Goal: Task Accomplishment & Management: Manage account settings

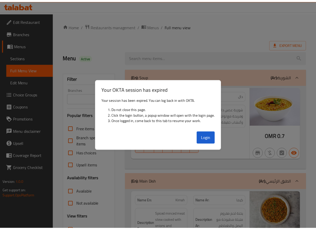
scroll to position [1840, 0]
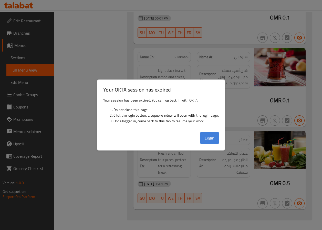
click at [215, 135] on button "Login" at bounding box center [209, 138] width 18 height 12
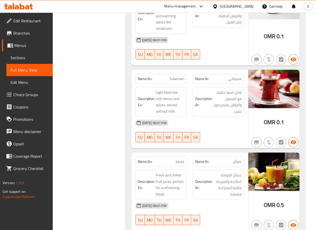
click at [245, 5] on div "Oman" at bounding box center [237, 7] width 34 height 6
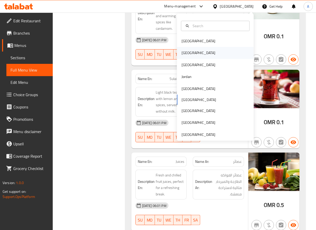
click at [183, 57] on div "Egypt" at bounding box center [198, 53] width 42 height 12
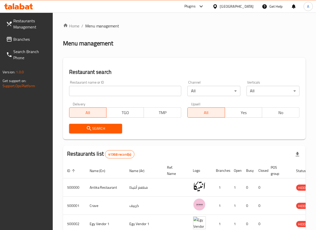
click at [33, 34] on link "Branches" at bounding box center [27, 39] width 51 height 12
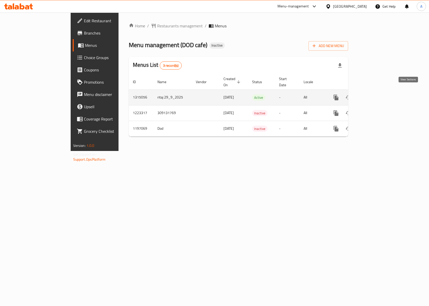
click at [375, 95] on icon "enhanced table" at bounding box center [373, 97] width 5 height 5
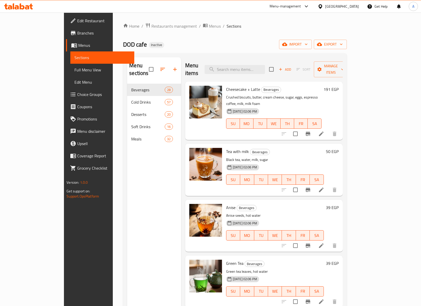
click at [75, 70] on span "Full Menu View" at bounding box center [103, 70] width 56 height 6
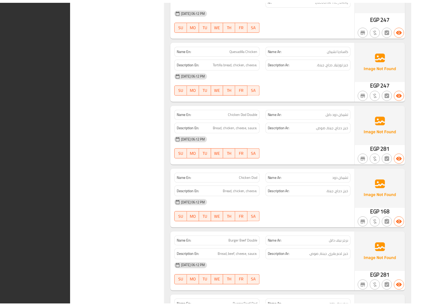
scroll to position [10050, 0]
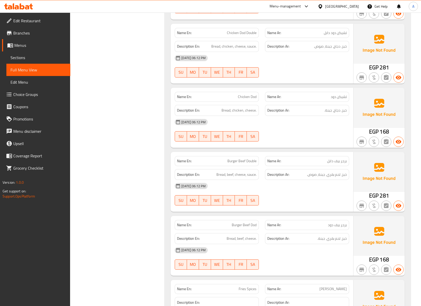
click at [26, 19] on span "Edit Restaurant" at bounding box center [39, 21] width 53 height 6
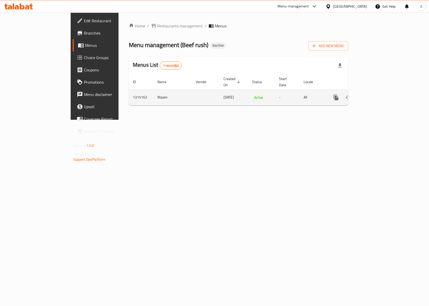
click at [376, 94] on icon "enhanced table" at bounding box center [373, 97] width 6 height 6
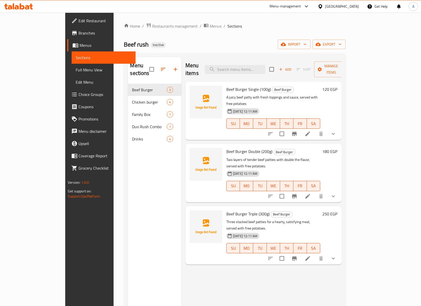
click at [285, 106] on div "30-09-2025 12:11 AM SU MO TU WE TH FR SA" at bounding box center [274, 120] width 98 height 28
click at [286, 44] on icon "button" at bounding box center [283, 44] width 5 height 5
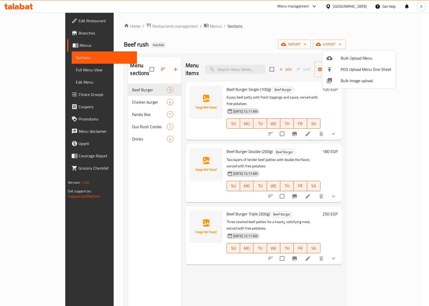
click at [333, 83] on div at bounding box center [333, 81] width 14 height 6
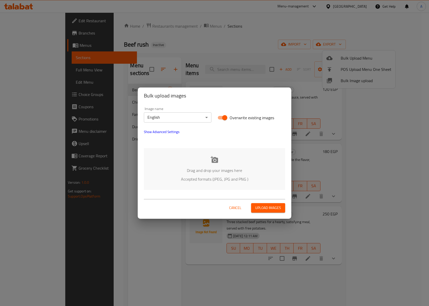
click at [206, 162] on div "Drag and drop your images here Accepted formats (JPEG, JPG and PNG )" at bounding box center [214, 169] width 141 height 42
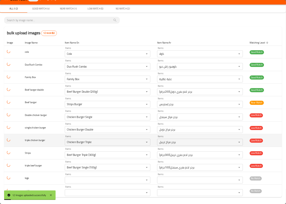
scroll to position [13, 0]
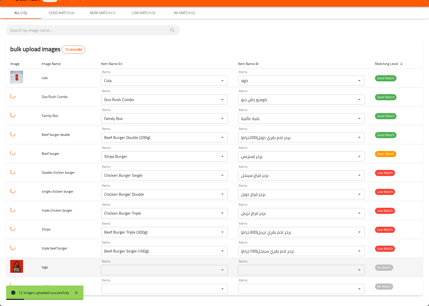
click at [51, 262] on td "logo" at bounding box center [67, 267] width 59 height 19
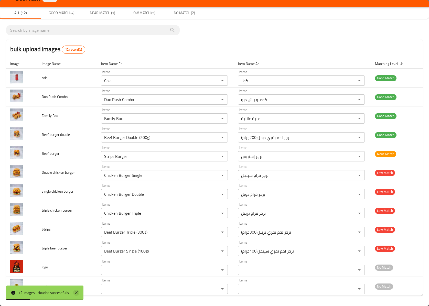
click at [77, 291] on icon at bounding box center [76, 293] width 6 height 6
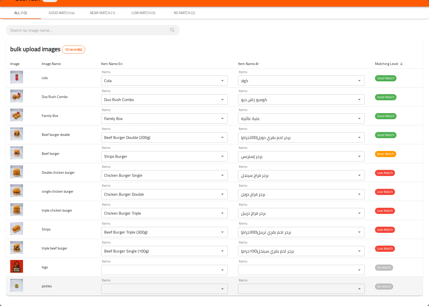
click at [109, 283] on div "Items Items" at bounding box center [164, 287] width 127 height 16
click at [110, 285] on div "Items" at bounding box center [164, 289] width 127 height 10
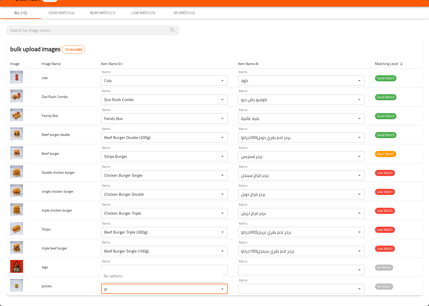
type input "p"
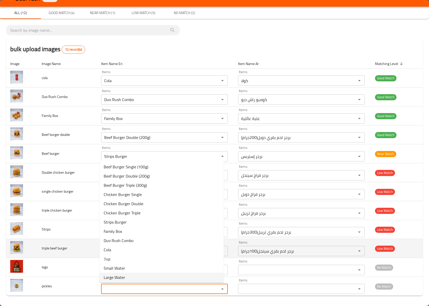
click at [65, 256] on td "triple beef burger" at bounding box center [67, 248] width 59 height 19
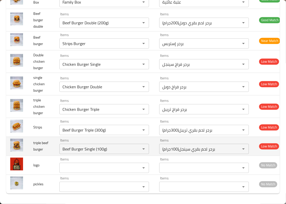
scroll to position [138, 0]
click at [82, 145] on burger "Beef Burger Single (100g)" at bounding box center [96, 148] width 71 height 7
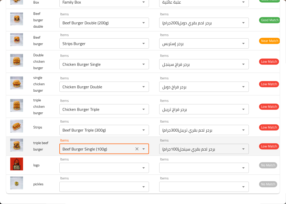
click at [82, 145] on burger "Beef Burger Single (100g)" at bounding box center [96, 148] width 71 height 7
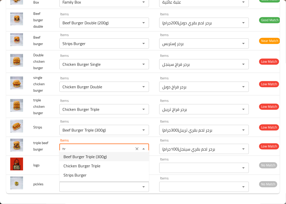
click at [102, 155] on span "Beef Burger Triple (300g)" at bounding box center [84, 157] width 43 height 6
type burger "Beef Burger Triple (300g)"
type burger-ar "برجر لحم بقري تريبل(300جرام)"
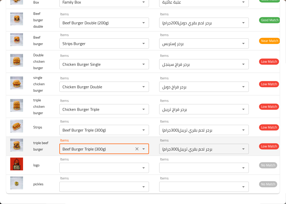
type burger "Beef Burger Triple (300g)"
click at [50, 149] on td "triple beef burger" at bounding box center [42, 146] width 26 height 19
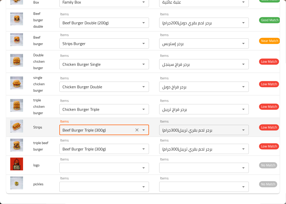
drag, startPoint x: 84, startPoint y: 125, endPoint x: 42, endPoint y: 126, distance: 42.3
click at [42, 126] on tr "Strips Items Beef Burger Triple (300g) Items Items برجر لحم بقري تريبل(300جرام)…" at bounding box center [145, 127] width 279 height 19
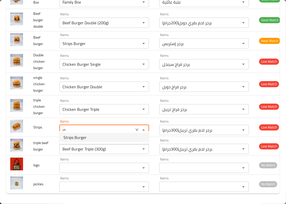
click at [75, 135] on span "Strips Burger" at bounding box center [74, 137] width 23 height 6
type input "Strips Burger"
type input "برجر إستربس"
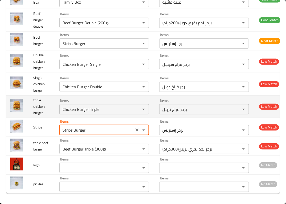
type input "Strips Burger"
click at [48, 107] on td "triple chicken burger" at bounding box center [42, 106] width 26 height 23
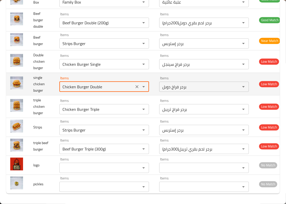
drag, startPoint x: 101, startPoint y: 81, endPoint x: 89, endPoint y: 83, distance: 12.2
click at [89, 83] on burger "Chicken Burger Double" at bounding box center [96, 86] width 71 height 7
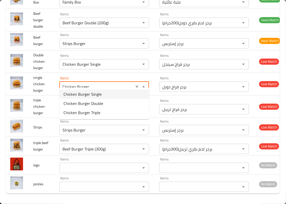
click at [91, 95] on span "Chicken Burger Single" at bounding box center [82, 94] width 38 height 6
type burger "Chicken Burger Single"
type burger-ar "برجر فراخ سينجل"
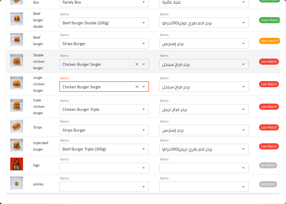
type burger "Chicken Burger Single"
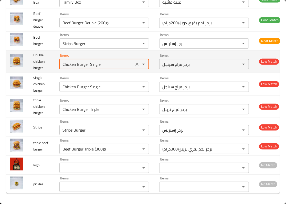
drag, startPoint x: 102, startPoint y: 58, endPoint x: 90, endPoint y: 56, distance: 11.6
click at [90, 61] on burger "Chicken Burger Single" at bounding box center [96, 64] width 71 height 7
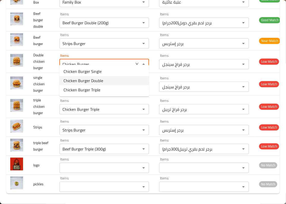
click at [98, 80] on span "Chicken Burger Double" at bounding box center [83, 81] width 40 height 6
type burger "Chicken Burger Double"
type burger-ar "برجر فراخ دوبل"
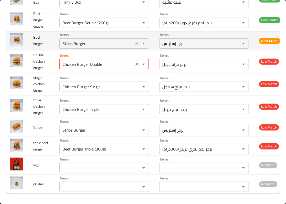
type burger "Chicken Burger Double"
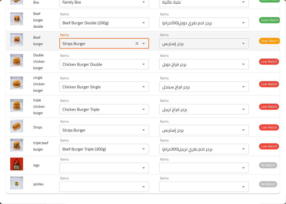
drag, startPoint x: 91, startPoint y: 38, endPoint x: 73, endPoint y: 39, distance: 18.4
click at [73, 40] on burger "Strips Burger" at bounding box center [96, 43] width 71 height 7
drag, startPoint x: 74, startPoint y: 38, endPoint x: 43, endPoint y: 40, distance: 30.8
click at [44, 40] on tr "Beef burger Items Strips Burger Items Items برجر إستربس Items Near Match" at bounding box center [145, 40] width 279 height 19
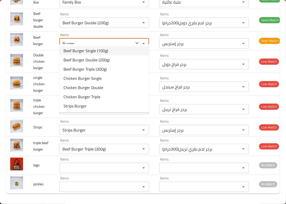
click at [115, 52] on burger-option-0 "Beef Burger Single (100g)" at bounding box center [104, 50] width 90 height 9
type burger "Beef Burger Single (100g)"
type burger-ar "برجر لحم بقري سينجل(100جرام)"
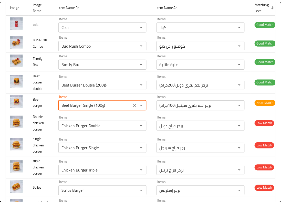
scroll to position [0, 0]
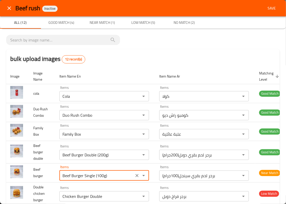
type burger "Beef Burger Single (100g)"
click at [263, 10] on button "Save" at bounding box center [271, 8] width 16 height 9
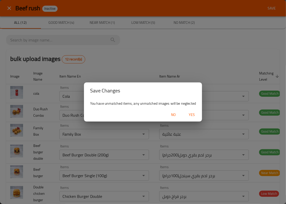
click at [193, 112] on span "Yes" at bounding box center [192, 115] width 12 height 6
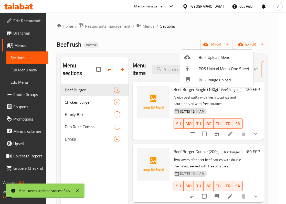
click at [113, 156] on div at bounding box center [143, 102] width 286 height 204
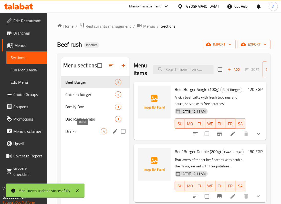
click at [91, 130] on span "Drinks" at bounding box center [82, 131] width 35 height 6
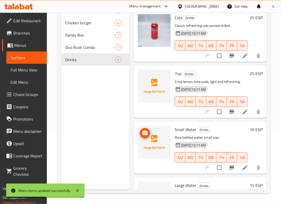
scroll to position [45, 0]
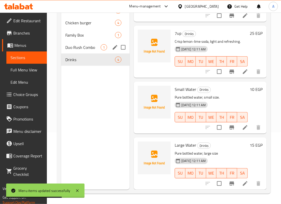
click at [94, 49] on span "Duo Rush Combo" at bounding box center [82, 47] width 35 height 6
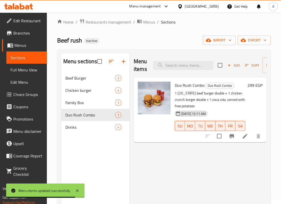
scroll to position [4, 0]
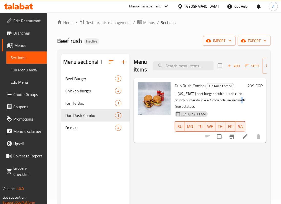
drag, startPoint x: 237, startPoint y: 100, endPoint x: 241, endPoint y: 101, distance: 4.1
click at [241, 101] on p "1 texas beef burger double + 1 chicken crunch burger double + 1 coca cola, serv…" at bounding box center [210, 100] width 71 height 19
drag, startPoint x: 214, startPoint y: 100, endPoint x: 199, endPoint y: 100, distance: 15.6
click at [199, 100] on p "1 texas beef burger double + 1 chicken crunch burger double + 1 coca cola, serv…" at bounding box center [210, 100] width 71 height 19
click at [196, 103] on p "1 texas beef burger double + 1 chicken crunch burger double + 1 coca cola, serv…" at bounding box center [210, 100] width 71 height 19
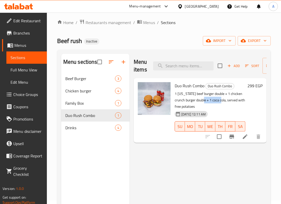
drag, startPoint x: 217, startPoint y: 101, endPoint x: 201, endPoint y: 102, distance: 15.9
click at [201, 102] on p "1 texas beef burger double + 1 chicken crunch burger double + 1 coca cola, serv…" at bounding box center [210, 100] width 71 height 19
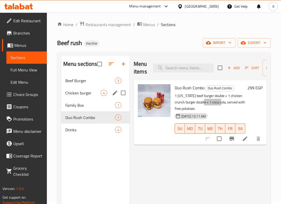
scroll to position [0, 0]
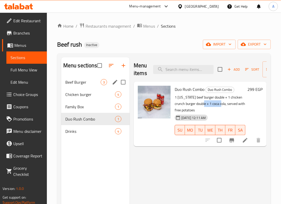
click at [78, 87] on div "Beef Burger 3" at bounding box center [95, 82] width 68 height 12
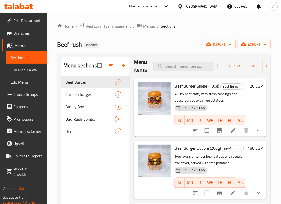
scroll to position [29, 0]
click at [157, 152] on img at bounding box center [154, 161] width 33 height 33
drag, startPoint x: 157, startPoint y: 152, endPoint x: 156, endPoint y: 123, distance: 28.7
click at [156, 141] on div "Beef Burger Double (200g) Beef Burger Two layers of tender beef patties with do…" at bounding box center [200, 170] width 133 height 58
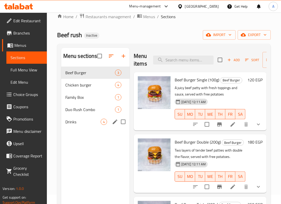
scroll to position [0, 0]
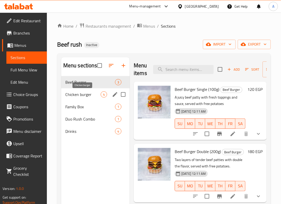
click at [86, 93] on span "Chicken burger" at bounding box center [82, 94] width 35 height 6
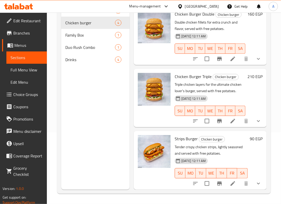
scroll to position [72, 0]
click at [93, 32] on span "Family Box" at bounding box center [82, 35] width 35 height 6
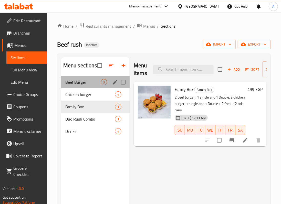
click at [71, 76] on div "Beef Burger 3" at bounding box center [95, 82] width 68 height 12
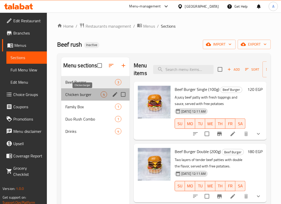
click at [81, 95] on span "Chicken burger" at bounding box center [82, 94] width 35 height 6
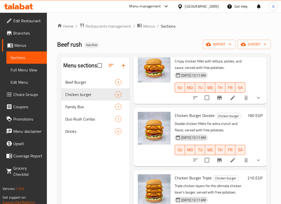
scroll to position [77, 0]
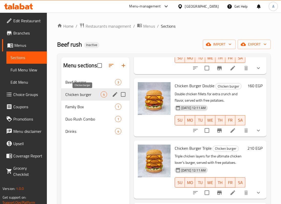
click at [82, 92] on span "Chicken burger" at bounding box center [82, 94] width 35 height 6
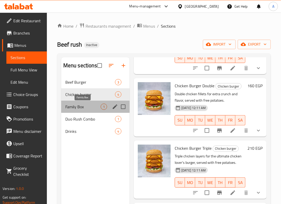
click at [80, 106] on span "Family Box" at bounding box center [82, 107] width 35 height 6
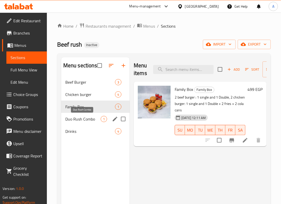
click at [82, 122] on span "Duo Rush Combo" at bounding box center [82, 119] width 35 height 6
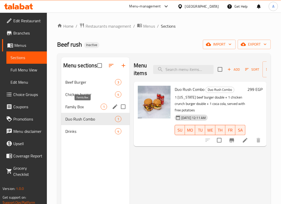
click at [88, 108] on span "Family Box" at bounding box center [82, 107] width 35 height 6
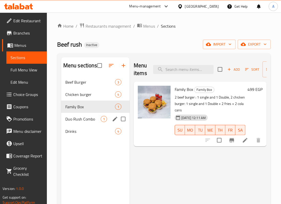
click at [89, 125] on div "Duo Rush Combo 1" at bounding box center [95, 119] width 68 height 12
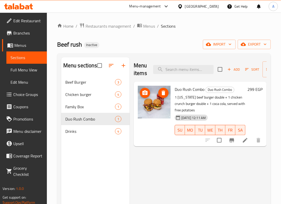
click at [156, 111] on img at bounding box center [154, 102] width 33 height 33
click at [95, 132] on span "Drinks" at bounding box center [82, 131] width 35 height 6
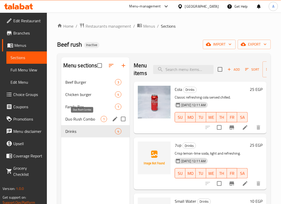
click at [96, 118] on span "Duo Rush Combo" at bounding box center [82, 119] width 35 height 6
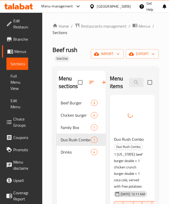
click at [128, 137] on span "Duo Rush Combo" at bounding box center [129, 139] width 30 height 8
copy h6 "Duo Rush Combo"
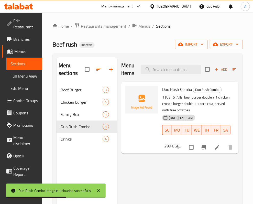
drag, startPoint x: 144, startPoint y: 123, endPoint x: 91, endPoint y: 38, distance: 99.8
click at [144, 123] on div at bounding box center [141, 118] width 37 height 68
click at [79, 132] on div "Duo Rush Combo 1" at bounding box center [87, 127] width 61 height 12
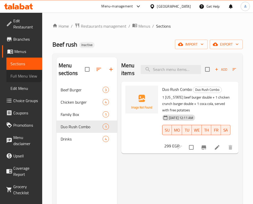
click at [21, 75] on span "Full Menu View" at bounding box center [24, 76] width 28 height 6
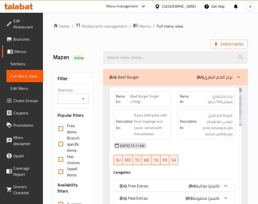
click at [198, 180] on div "(En): Free Extras: (Ar): اكسترا مجانية:" at bounding box center [175, 186] width 122 height 12
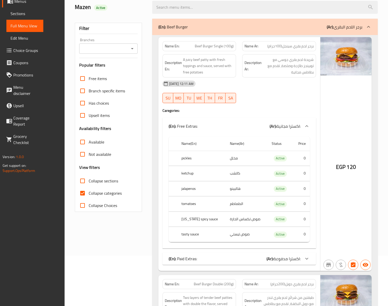
scroll to position [50, 0]
click at [280, 97] on div "30-09-2025 12:11 AM SU MO TU WE TH FR SA" at bounding box center [239, 92] width 160 height 29
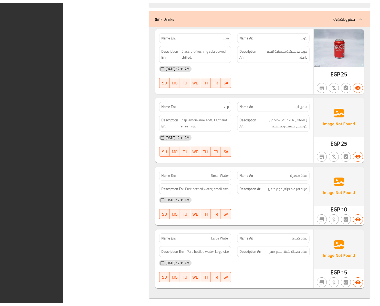
scroll to position [1301, 0]
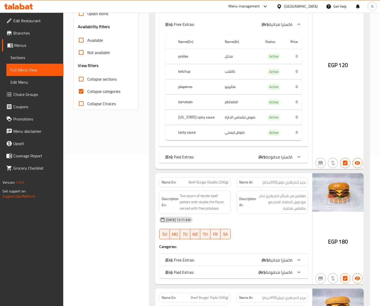
click at [15, 80] on span "Edit Menu" at bounding box center [34, 82] width 49 height 6
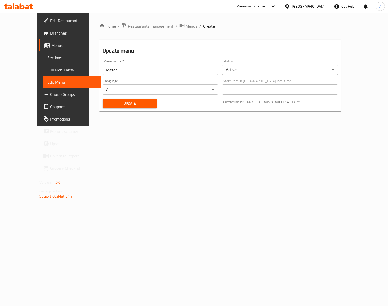
click at [50, 24] on span "Edit Restaurant" at bounding box center [73, 21] width 47 height 6
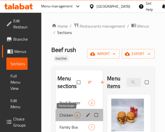
click at [71, 113] on span "Chicken burger" at bounding box center [67, 115] width 15 height 6
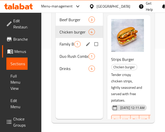
scroll to position [85, 0]
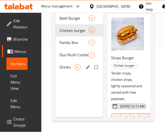
click at [81, 66] on div "Drinks 4" at bounding box center [80, 67] width 48 height 12
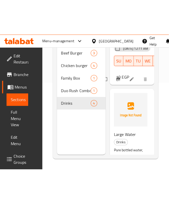
scroll to position [278, 0]
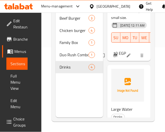
click at [94, 99] on div "Menu sections Beef Burger 3 Chicken burger 4 Family Box 1 Duo Rush Combo 1 Drin…" at bounding box center [80, 52] width 48 height 132
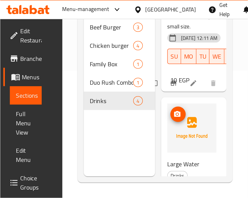
scroll to position [201, 0]
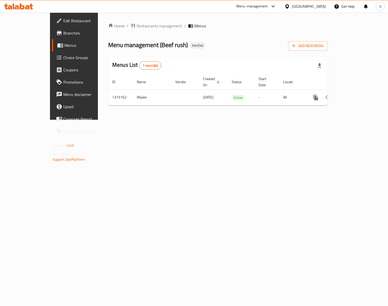
click at [319, 6] on div "[GEOGRAPHIC_DATA]" at bounding box center [309, 7] width 34 height 6
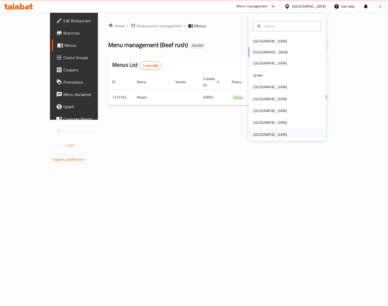
click at [279, 137] on div "[GEOGRAPHIC_DATA]" at bounding box center [270, 135] width 42 height 12
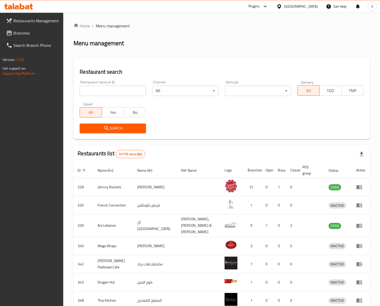
click at [98, 88] on div "Home / Menu management Menu management Restaurant search Restaurant name or ID …" at bounding box center [221, 202] width 296 height 359
click at [96, 89] on input "search" at bounding box center [113, 91] width 66 height 10
paste input "779138"
type input "779138"
click at [6, 30] on link "Branches" at bounding box center [32, 33] width 61 height 12
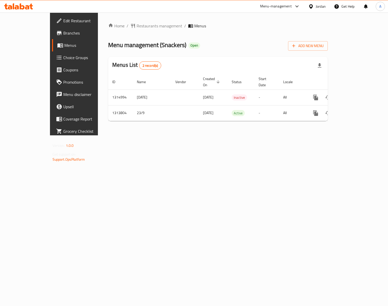
click at [229, 132] on div "Home / Restaurants management / Menus Menu management ( Snackers ) Open Add New…" at bounding box center [218, 74] width 240 height 123
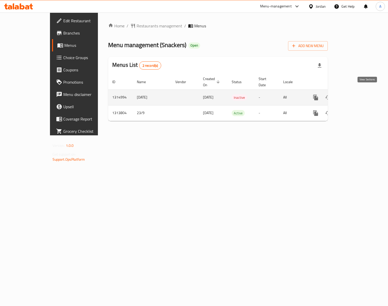
click at [355, 95] on icon "enhanced table" at bounding box center [352, 97] width 6 height 6
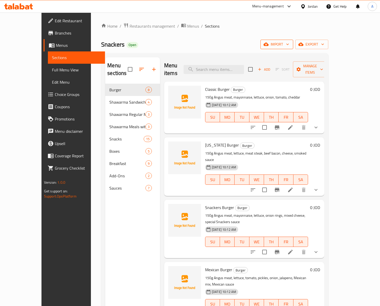
click at [289, 45] on span "import" at bounding box center [276, 44] width 25 height 6
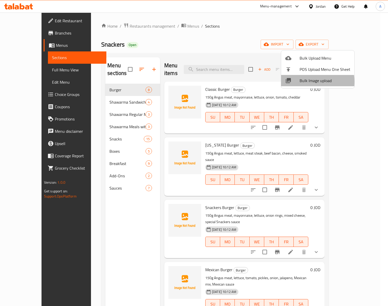
click at [302, 82] on span "Bulk Image upload" at bounding box center [324, 81] width 51 height 6
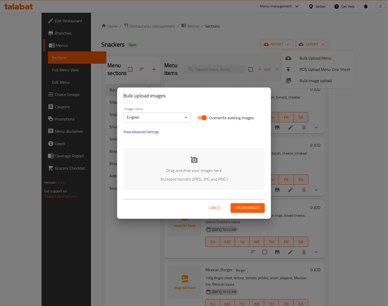
click at [142, 111] on div "Image name English ​" at bounding box center [157, 115] width 68 height 16
click at [143, 119] on body "​ Menu-management Jordan Get Help A Edit Restaurant Branches Menus Sections Ful…" at bounding box center [194, 160] width 388 height 294
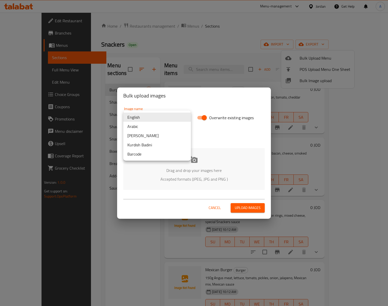
click at [144, 128] on li "Arabic" at bounding box center [157, 126] width 68 height 9
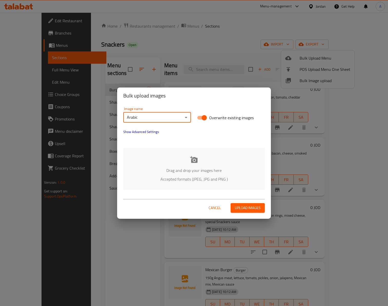
click at [206, 167] on p "Drag and drop your images here" at bounding box center [194, 170] width 126 height 6
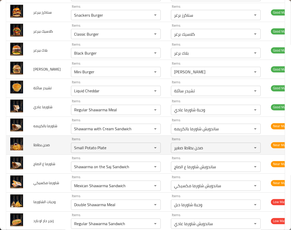
scroll to position [817, 0]
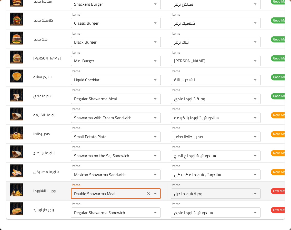
drag, startPoint x: 75, startPoint y: 194, endPoint x: 59, endPoint y: 192, distance: 16.4
click at [67, 192] on td "Items Double Shawarma Meal Items" at bounding box center [117, 190] width 100 height 19
type الشاورما "Shawarma Meal"
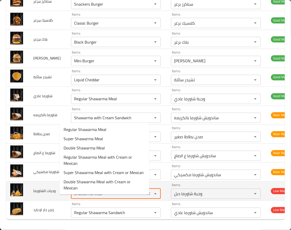
click at [72, 195] on الشاورما "Shawarma Meal" at bounding box center [107, 193] width 71 height 7
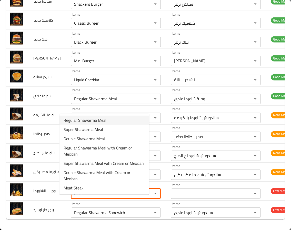
click at [94, 117] on span "Regular Shawarma Meal" at bounding box center [84, 120] width 43 height 6
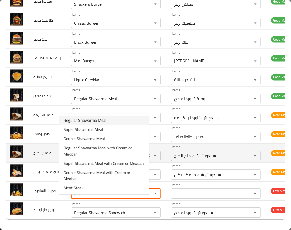
type الشاورما "Regular Shawarma Meal"
type الشاورما-ar "وجبة شاورما عادي"
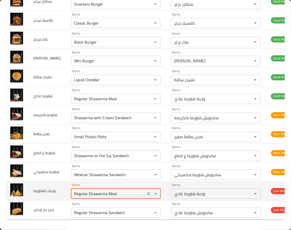
click at [77, 196] on الشاورما "Regular Shawarma Meal" at bounding box center [107, 193] width 71 height 7
type الشاورما "Regular Shawarma Meal"
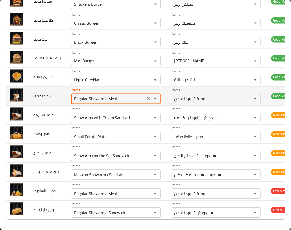
click at [93, 99] on عادي "Regular Shawarma Meal" at bounding box center [107, 98] width 71 height 7
click at [95, 99] on عادي "Regular Shawarma Meal" at bounding box center [107, 98] width 71 height 7
drag, startPoint x: 95, startPoint y: 99, endPoint x: 118, endPoint y: 101, distance: 22.4
click at [118, 101] on عادي "Regular Shawarma Meal" at bounding box center [107, 98] width 71 height 7
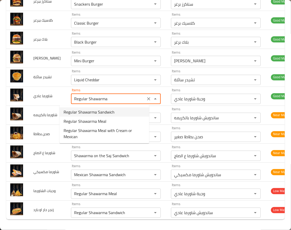
click at [111, 107] on عادي-option-0 "Regular Shawarma Sandwich" at bounding box center [104, 111] width 90 height 9
type عادي "Regular Shawarma Sandwich"
type عادي-ar "ساندويش شاورما عادي"
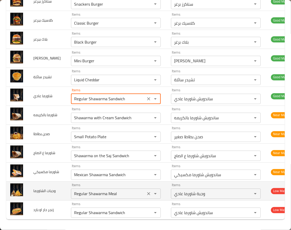
type عادي "Regular Shawarma Sandwich"
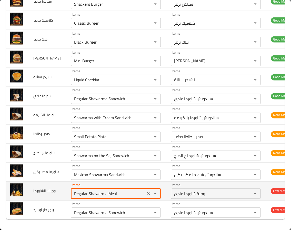
click at [93, 197] on الشاورما "Regular Shawarma Meal" at bounding box center [107, 193] width 71 height 7
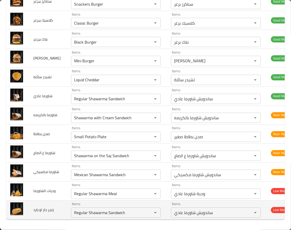
click at [48, 208] on td "زنجر حار او بارد" at bounding box center [48, 209] width 38 height 19
drag, startPoint x: 119, startPoint y: 207, endPoint x: 61, endPoint y: 206, distance: 58.4
click at [72, 209] on بارد "Regular Shawarma Sandwich" at bounding box center [107, 212] width 71 height 7
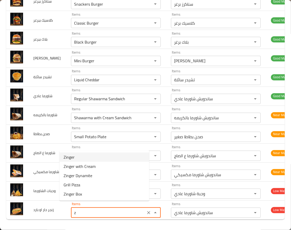
click at [114, 158] on بارد-option-0 "Zinger" at bounding box center [104, 156] width 90 height 9
type بارد "Zinger"
type بارد-ar "زنجر"
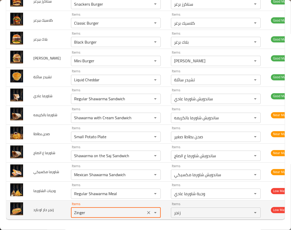
click at [72, 209] on بارد "Zinger" at bounding box center [107, 212] width 71 height 7
type بارد "Zinger"
click at [46, 205] on td "زنجر حار او بارد" at bounding box center [48, 209] width 38 height 19
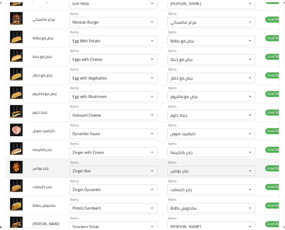
scroll to position [0, 0]
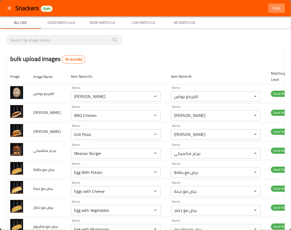
click at [274, 4] on button "Save" at bounding box center [276, 8] width 16 height 9
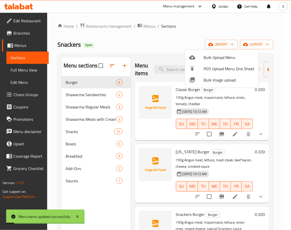
click at [106, 207] on div at bounding box center [145, 115] width 291 height 230
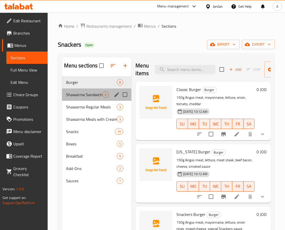
click at [105, 91] on div "Shawarma Sandwiches 4" at bounding box center [97, 94] width 70 height 12
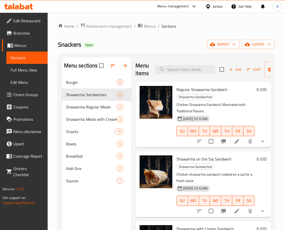
click at [86, 192] on div "Menu sections Burger 8 Shawarma Sandwiches 4 Shawarma Regular Meals 3 Shawarma …" at bounding box center [97, 172] width 70 height 230
click at [87, 84] on span "Burger" at bounding box center [84, 82] width 37 height 6
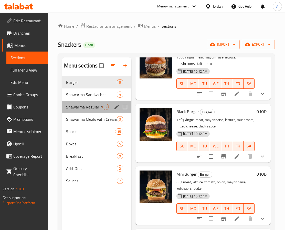
click at [91, 101] on div "Shawarma Regular Meals 3" at bounding box center [97, 107] width 70 height 12
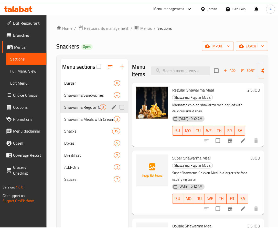
scroll to position [5, 0]
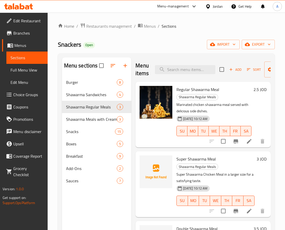
click at [180, 155] on span "Super Shawarma Meal" at bounding box center [195, 159] width 39 height 8
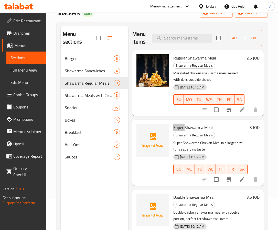
scroll to position [72, 0]
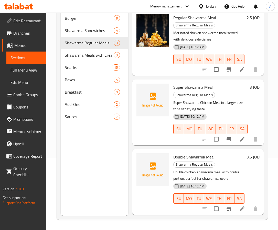
click at [223, 153] on h6 "Double Shawarma Meal Shawarma Regular Meals" at bounding box center [208, 160] width 71 height 14
click at [94, 57] on span "Shawarma Meals with Cream or Mexican" at bounding box center [82, 55] width 35 height 6
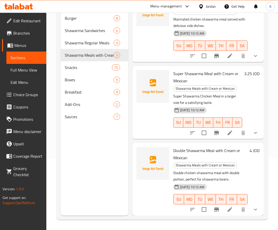
scroll to position [34, 0]
click at [94, 65] on span "Snacks" at bounding box center [81, 67] width 33 height 6
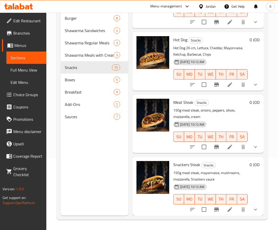
scroll to position [731, 0]
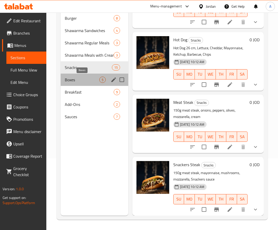
click at [83, 81] on span "Boxes" at bounding box center [82, 80] width 35 height 6
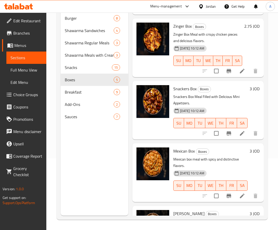
scroll to position [116, 0]
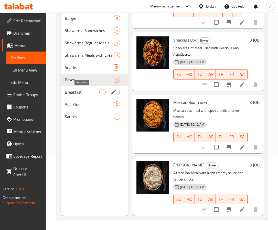
click at [95, 92] on span "Breakfast" at bounding box center [82, 92] width 35 height 6
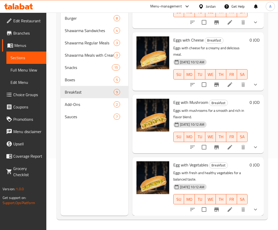
scroll to position [351, 0]
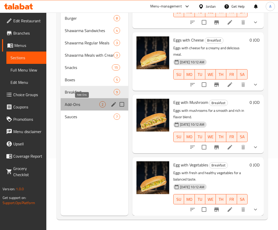
click at [78, 102] on span "Add-Ons" at bounding box center [82, 104] width 35 height 6
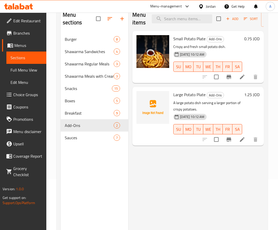
scroll to position [33, 0]
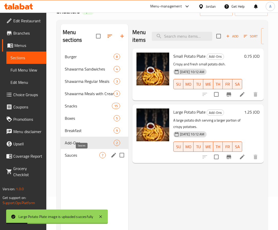
click at [84, 154] on span "Sauces" at bounding box center [82, 155] width 35 height 6
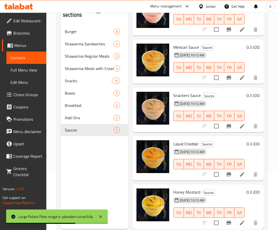
scroll to position [72, 0]
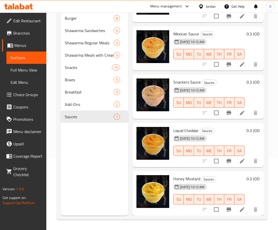
click at [111, 145] on div "Menu sections Burger 8 Shawarma Sandwiches 4 Shawarma Regular Meals 3 Shawarma …" at bounding box center [95, 101] width 68 height 230
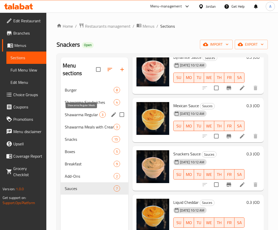
click at [73, 112] on span "Shawarma Regular Meals" at bounding box center [82, 114] width 35 height 6
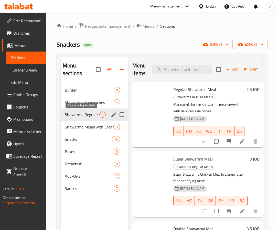
scroll to position [19, 0]
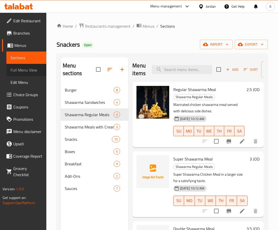
click at [30, 67] on span "Full Menu View" at bounding box center [26, 70] width 32 height 6
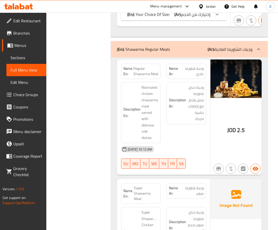
scroll to position [1536, 0]
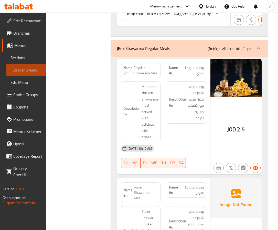
click at [28, 69] on span "Full Menu View" at bounding box center [26, 70] width 32 height 6
click at [28, 59] on span "Sections" at bounding box center [26, 58] width 32 height 6
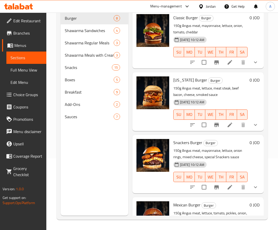
scroll to position [72, 0]
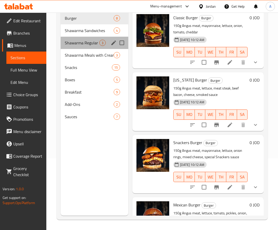
click at [81, 39] on div "Shawarma Regular Meals 3" at bounding box center [95, 43] width 68 height 12
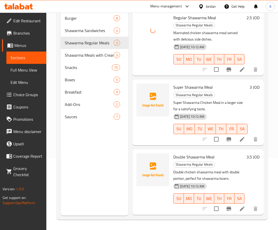
click at [190, 18] on span "Regular Shawarma Meal" at bounding box center [194, 18] width 43 height 8
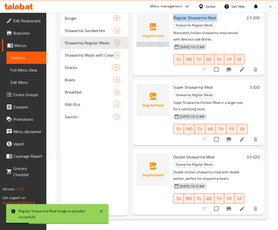
copy h6 "Regular Shawarma Meal"
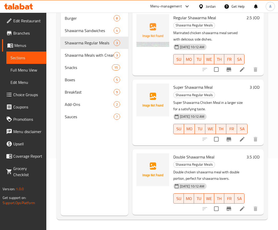
click at [95, 152] on div "Menu sections Burger 8 Shawarma Sandwiches 4 Shawarma Regular Meals 3 Shawarma …" at bounding box center [95, 101] width 68 height 230
click at [24, 74] on link "Full Menu View" at bounding box center [26, 70] width 40 height 12
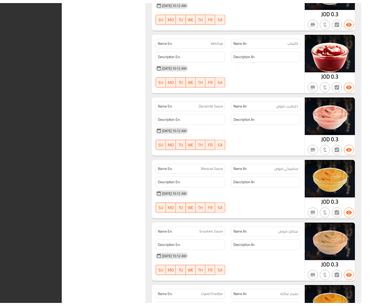
scroll to position [5274, 0]
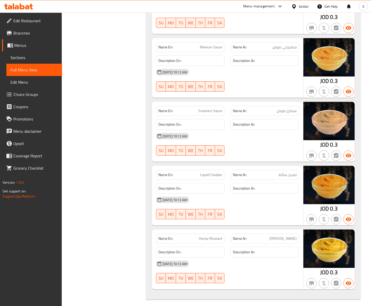
click at [27, 21] on span "Edit Restaurant" at bounding box center [35, 21] width 45 height 6
